Goal: Obtain resource: Download file/media

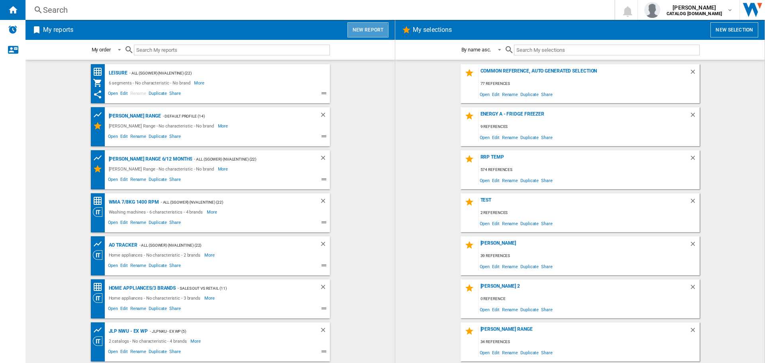
click at [357, 31] on button "New report" at bounding box center [368, 29] width 41 height 15
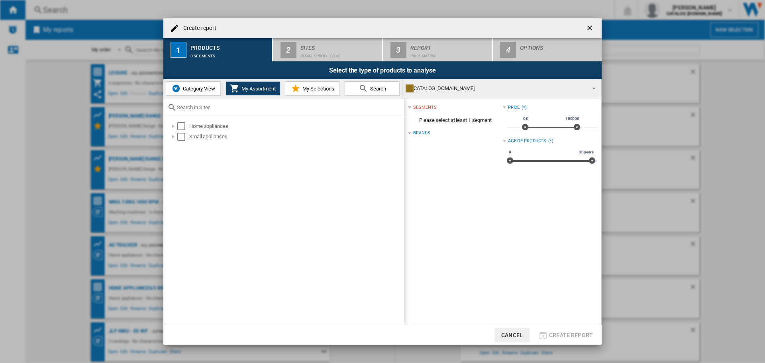
drag, startPoint x: 183, startPoint y: 88, endPoint x: 178, endPoint y: 88, distance: 5.2
click at [183, 88] on span "Category View" at bounding box center [198, 89] width 34 height 6
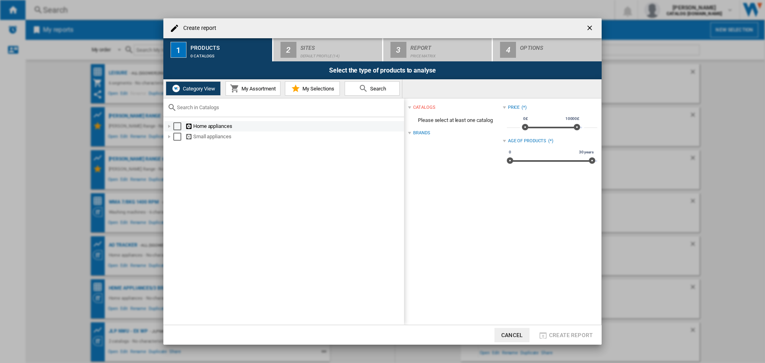
click at [178, 124] on div "Select" at bounding box center [177, 126] width 8 height 8
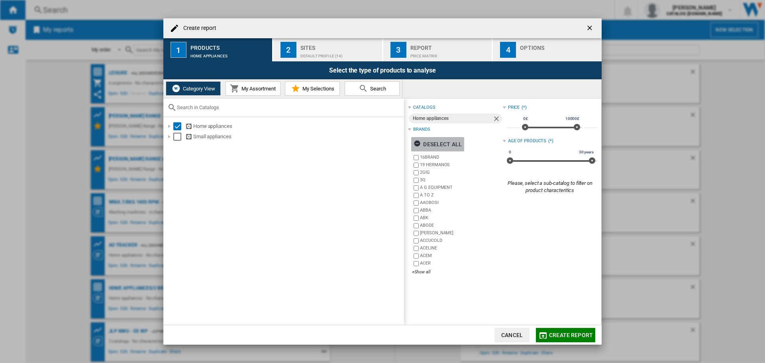
click at [414, 140] on ng-md-icon "button" at bounding box center [419, 145] width 10 height 10
click at [428, 275] on div "16BRAND 19 HERMANOS 2GIG 3Q A G EQUIPMENT A TO Z [GEOGRAPHIC_DATA] ABBA ABK ABO…" at bounding box center [457, 215] width 90 height 123
click at [424, 276] on div "16BRAND 19 HERMANOS 2GIG 3Q A G EQUIPMENT A TO Z [GEOGRAPHIC_DATA] ABBA ABK ABO…" at bounding box center [457, 215] width 90 height 123
click at [424, 271] on div "+Show all" at bounding box center [457, 272] width 90 height 6
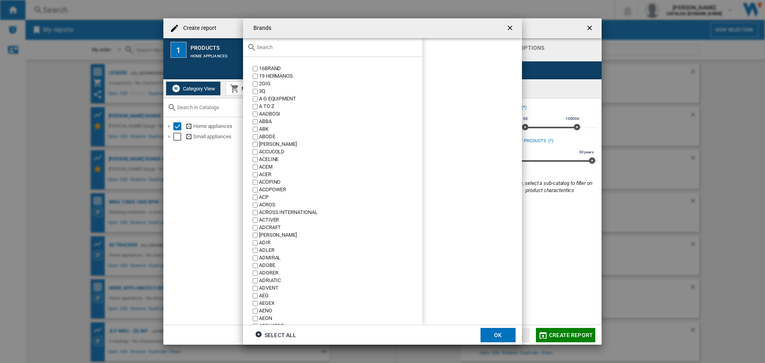
click at [271, 48] on input "text" at bounding box center [338, 47] width 162 height 6
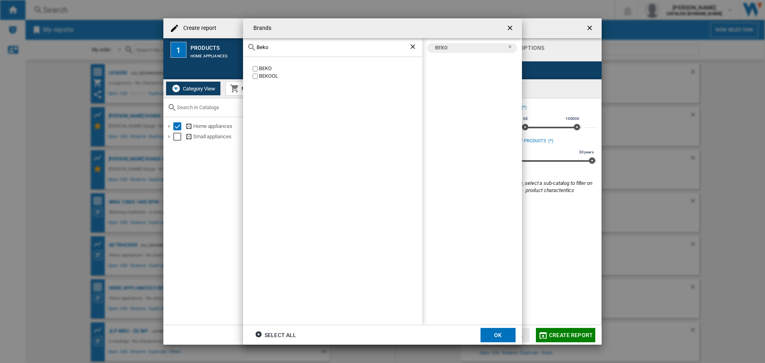
drag, startPoint x: 256, startPoint y: 46, endPoint x: 216, endPoint y: 43, distance: 40.0
click at [222, 43] on div "Brands Beko BEKO [GEOGRAPHIC_DATA] BEKO Select all OK" at bounding box center [382, 181] width 765 height 363
type input "leisu"
click at [501, 332] on button "OK" at bounding box center [498, 335] width 35 height 14
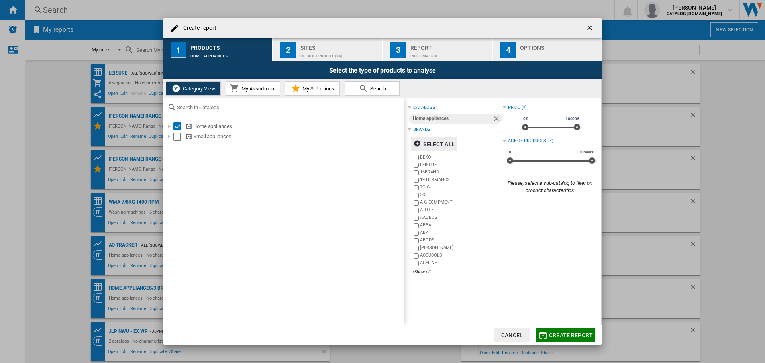
click at [312, 52] on div "Default profile (14)" at bounding box center [340, 54] width 79 height 8
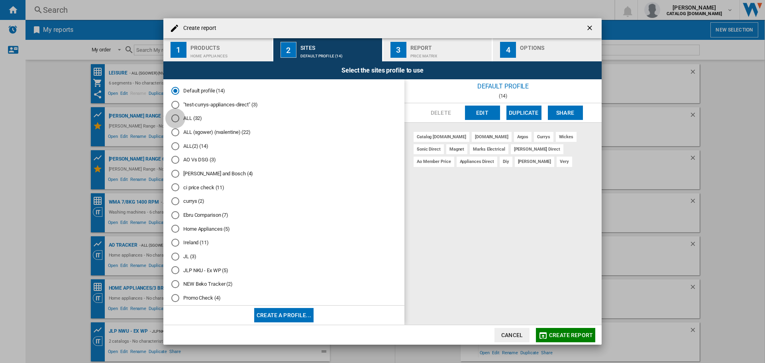
click at [174, 118] on div "ALL (32)" at bounding box center [175, 118] width 8 height 8
click at [175, 159] on div "AO Vs DSG (3)" at bounding box center [175, 160] width 8 height 8
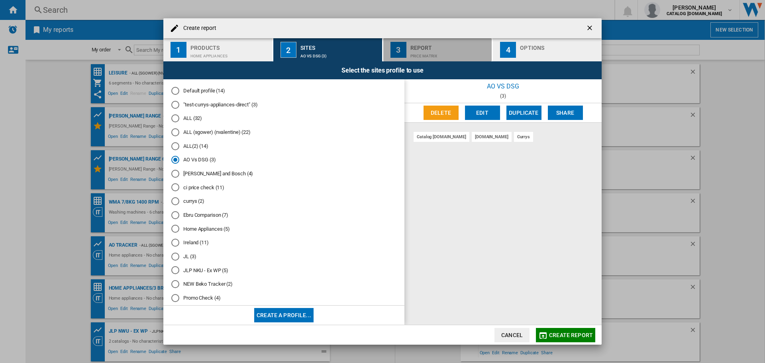
click at [422, 51] on div "Price Matrix" at bounding box center [450, 54] width 79 height 8
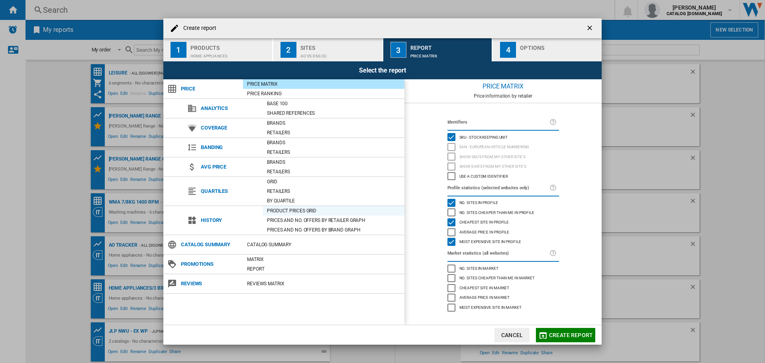
click at [294, 210] on div "Product prices grid" at bounding box center [333, 211] width 141 height 8
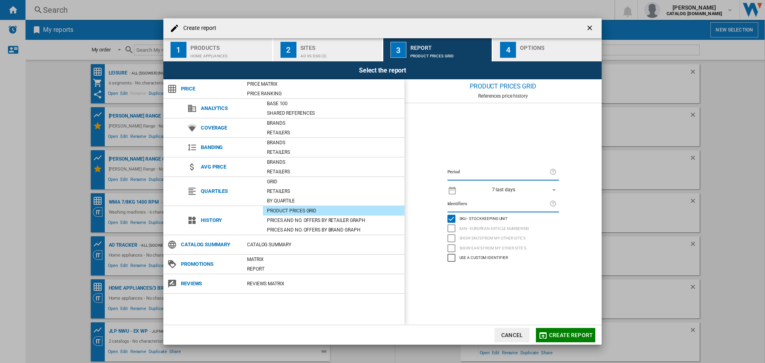
click at [554, 189] on span "REPORTS.WIZARD.STEPS.REPORT.STEPS.REPORT_OPTIONS.PERIOD: 7 last days" at bounding box center [552, 189] width 10 height 7
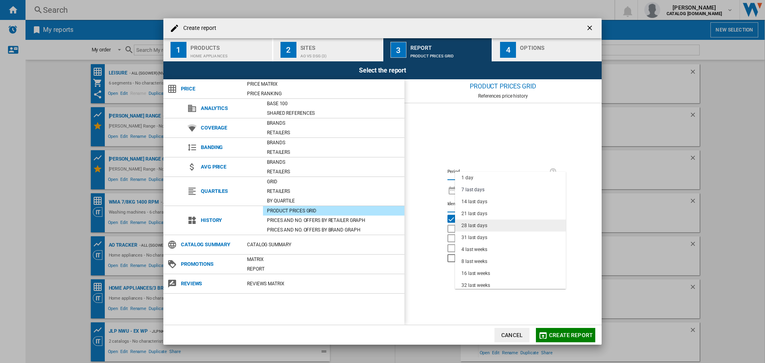
scroll to position [40, 0]
click at [489, 234] on div "16 last weeks" at bounding box center [476, 233] width 29 height 7
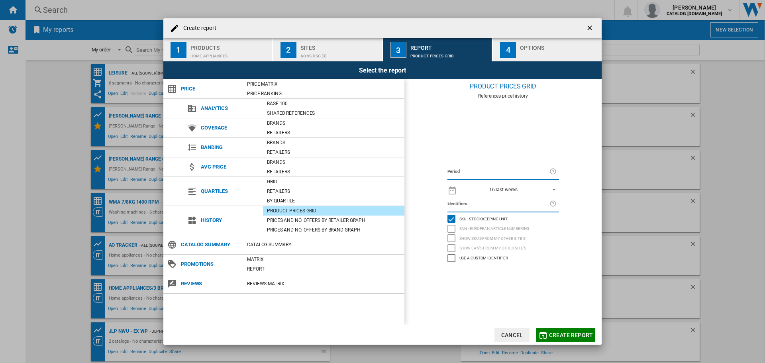
click at [537, 50] on div "button" at bounding box center [559, 54] width 79 height 8
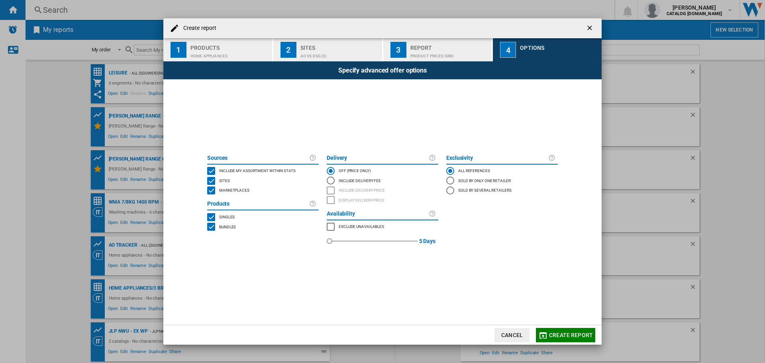
click at [565, 335] on span "Create report" at bounding box center [571, 335] width 44 height 6
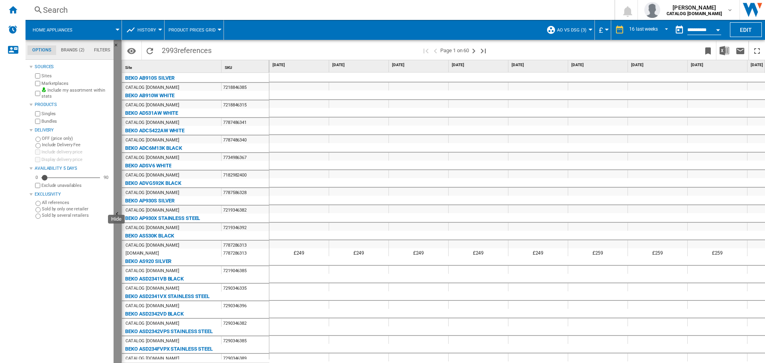
click at [120, 214] on ng-md-icon "Hide" at bounding box center [119, 215] width 10 height 10
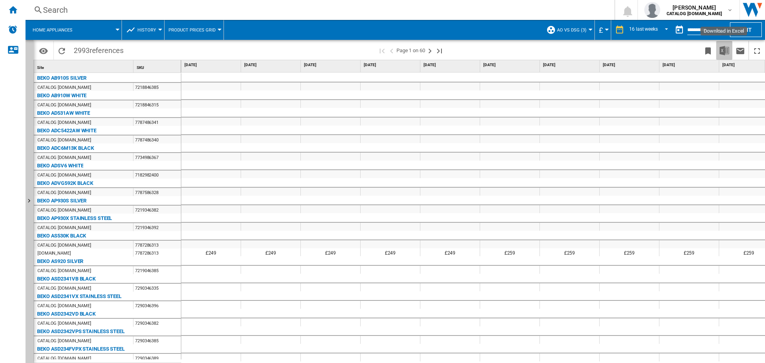
click at [726, 45] on button "Download in Excel" at bounding box center [725, 50] width 16 height 19
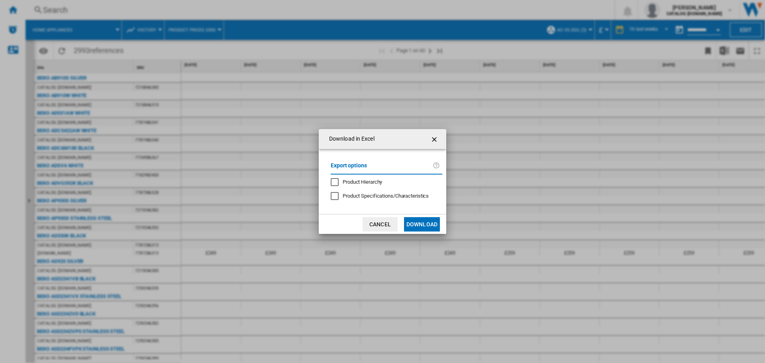
click at [423, 224] on button "Download" at bounding box center [422, 224] width 36 height 14
